Goal: Task Accomplishment & Management: Manage account settings

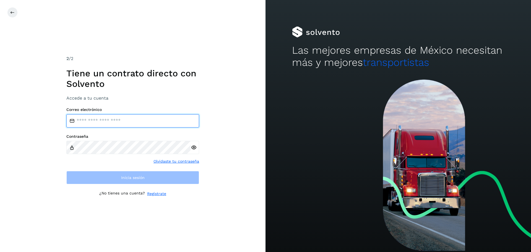
type input "**********"
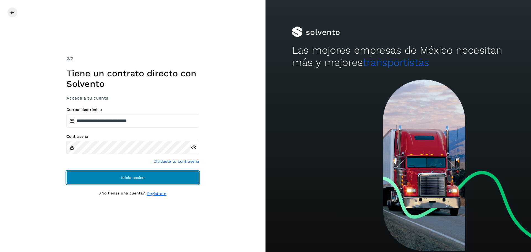
click at [84, 181] on button "Inicia sesión" at bounding box center [132, 177] width 133 height 13
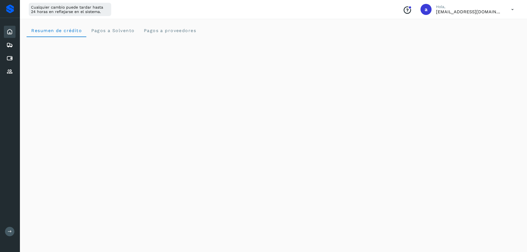
click at [512, 13] on icon at bounding box center [512, 9] width 11 height 11
click at [484, 108] on div at bounding box center [263, 126] width 527 height 252
click at [510, 7] on icon at bounding box center [512, 9] width 11 height 11
click at [470, 38] on div "Cerrar sesión" at bounding box center [485, 35] width 66 height 11
